Goal: Information Seeking & Learning: Check status

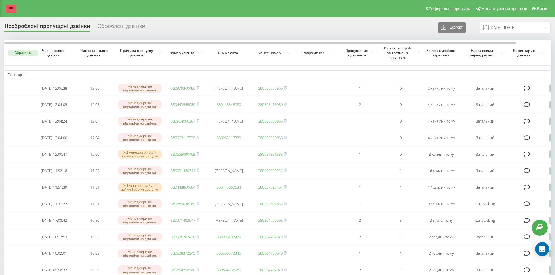
click at [9, 6] on link at bounding box center [11, 9] width 10 height 8
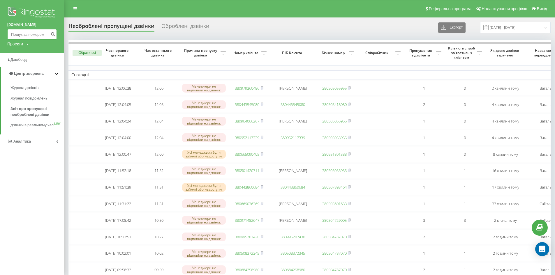
click at [21, 36] on input at bounding box center [32, 34] width 50 height 10
paste input "[PHONE_NUMBER]"
type input "[PHONE_NUMBER]"
click at [51, 35] on icon "submit" at bounding box center [52, 33] width 5 height 3
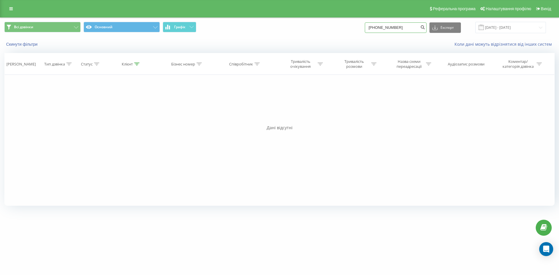
drag, startPoint x: 382, startPoint y: 25, endPoint x: 338, endPoint y: 27, distance: 43.4
click at [338, 27] on div "Всі дзвінки Основний Графік [PHONE_NUMBER] Експорт .csv .xls .xlsx [DATE] - [DA…" at bounding box center [279, 27] width 550 height 11
type input "0991344418"
